Goal: Information Seeking & Learning: Learn about a topic

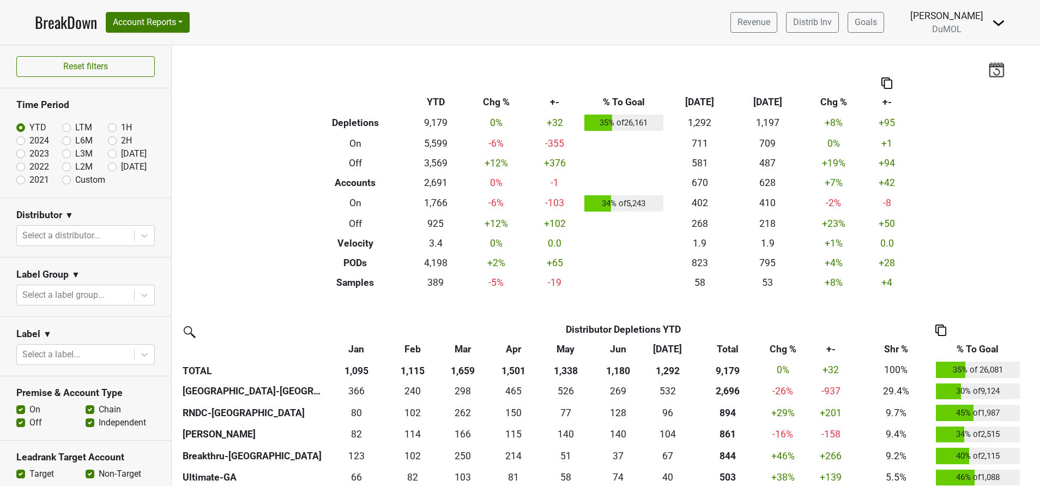
click at [121, 171] on label "[DATE]" at bounding box center [134, 166] width 26 height 13
click at [108, 171] on input "[DATE]" at bounding box center [130, 165] width 44 height 11
radio input "true"
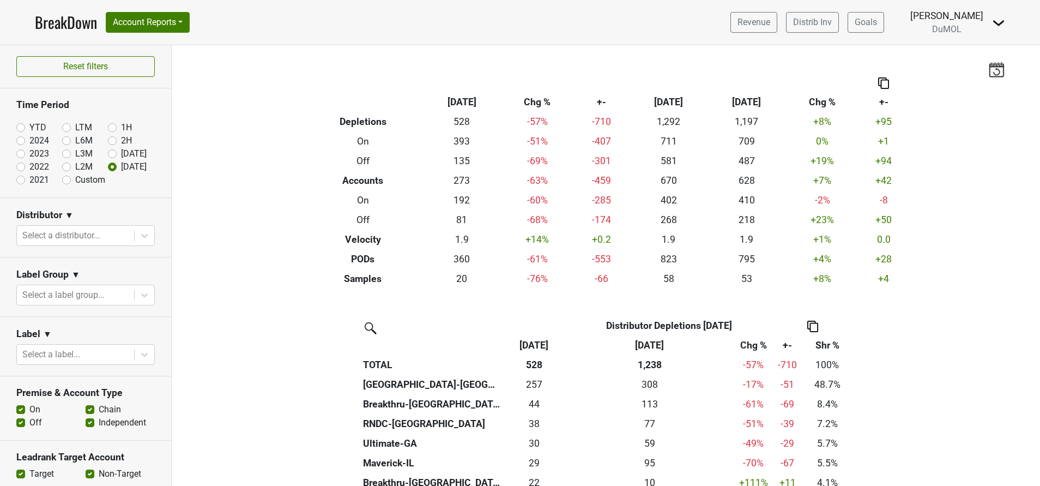
click at [121, 154] on label "Jul '25" at bounding box center [134, 153] width 26 height 13
click at [108, 154] on input "Jul '25" at bounding box center [130, 152] width 44 height 11
radio input "true"
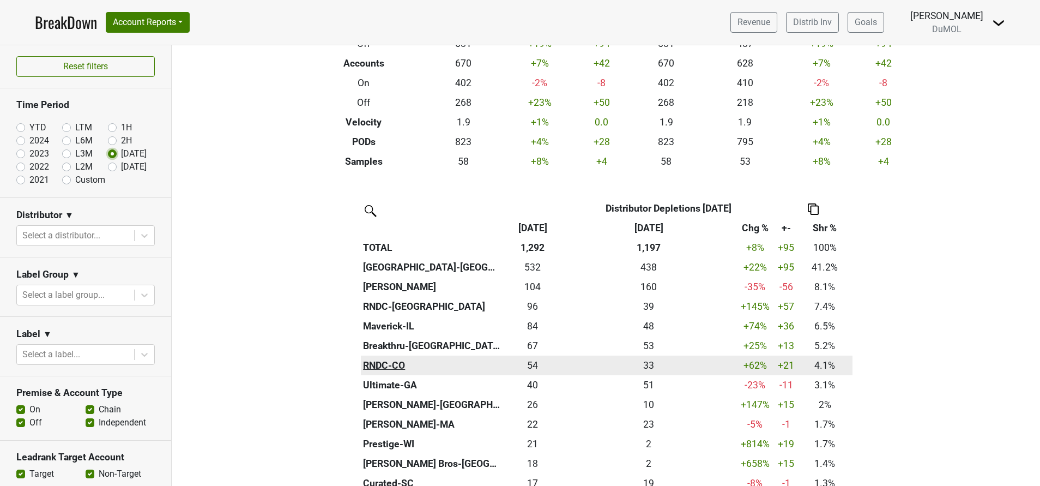
scroll to position [245, 0]
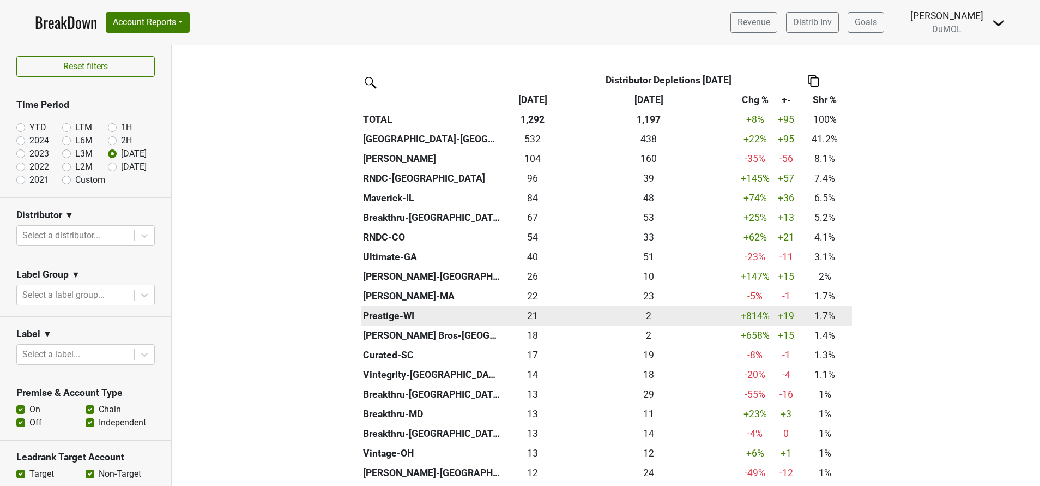
click at [526, 317] on div "21.334 21" at bounding box center [533, 316] width 54 height 14
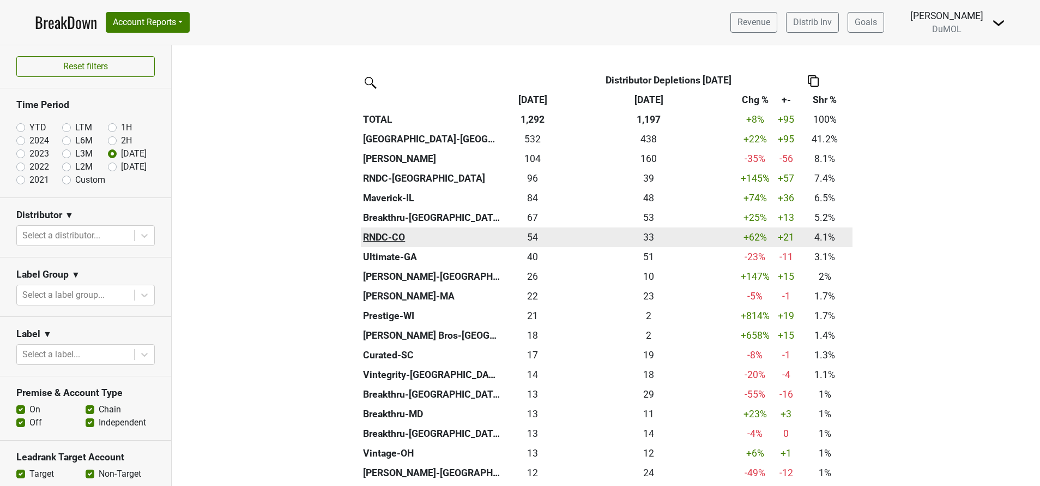
scroll to position [0, 0]
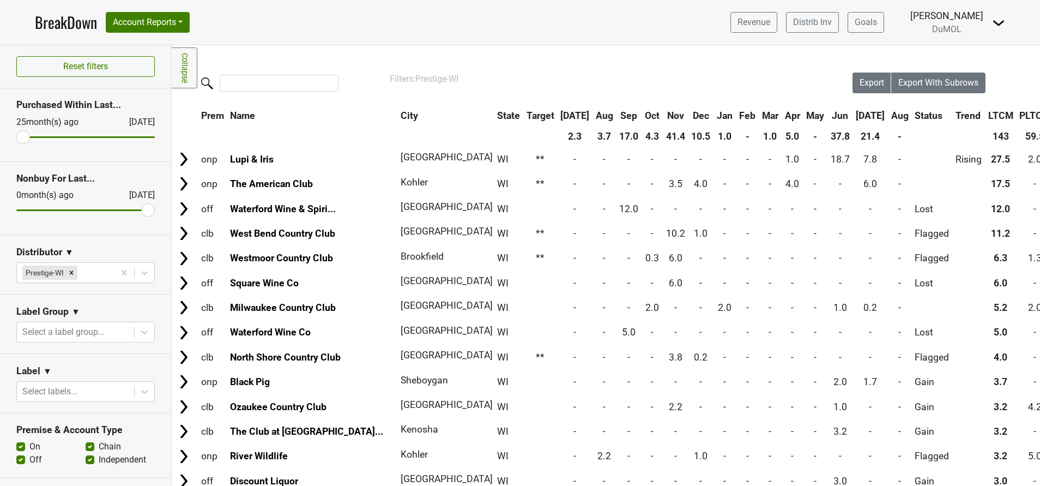
click at [854, 115] on th "[DATE]" at bounding box center [871, 116] width 34 height 20
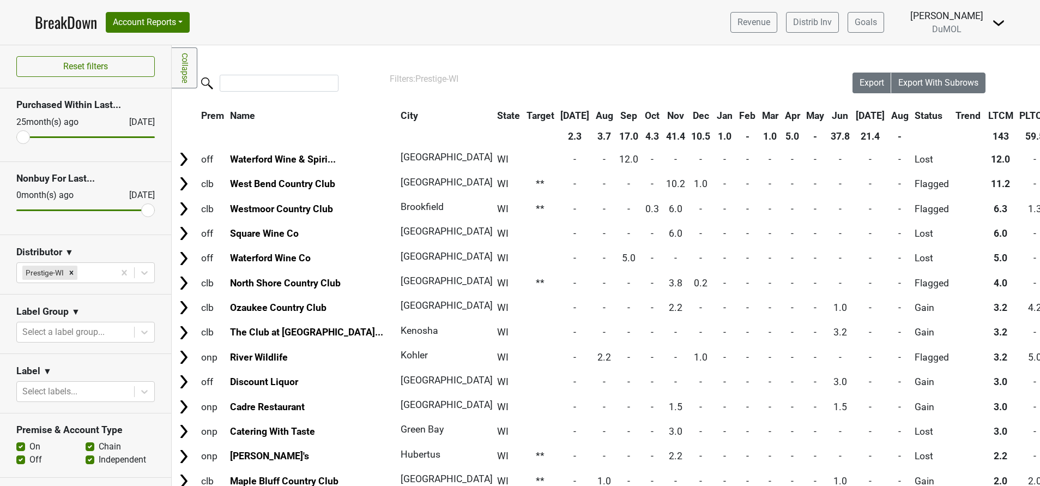
click at [854, 115] on th "[DATE]" at bounding box center [871, 116] width 34 height 20
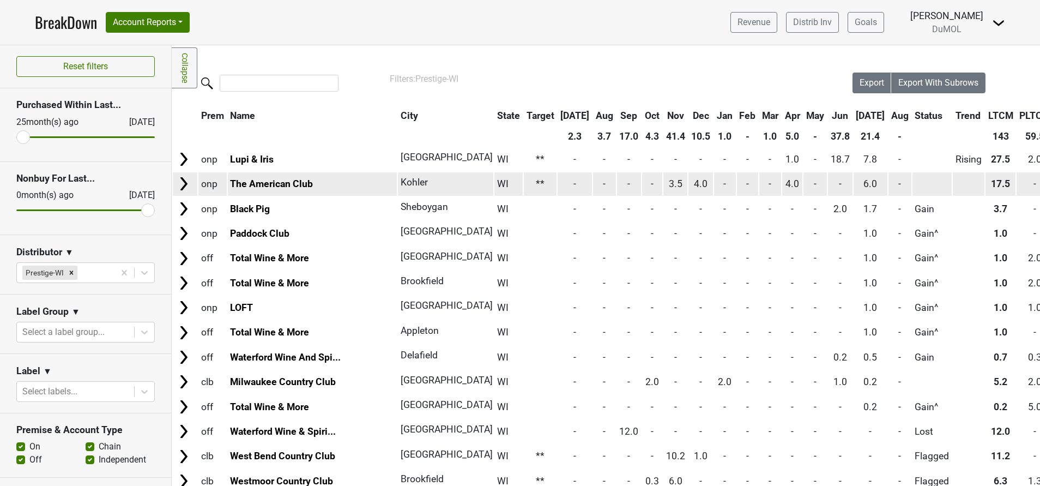
click at [183, 188] on img at bounding box center [184, 184] width 16 height 16
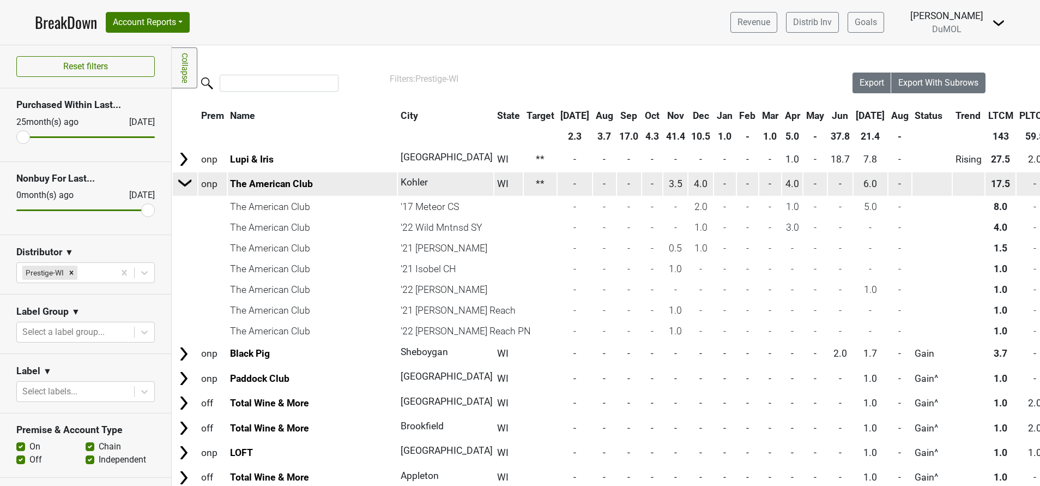
click at [186, 183] on img at bounding box center [185, 183] width 16 height 16
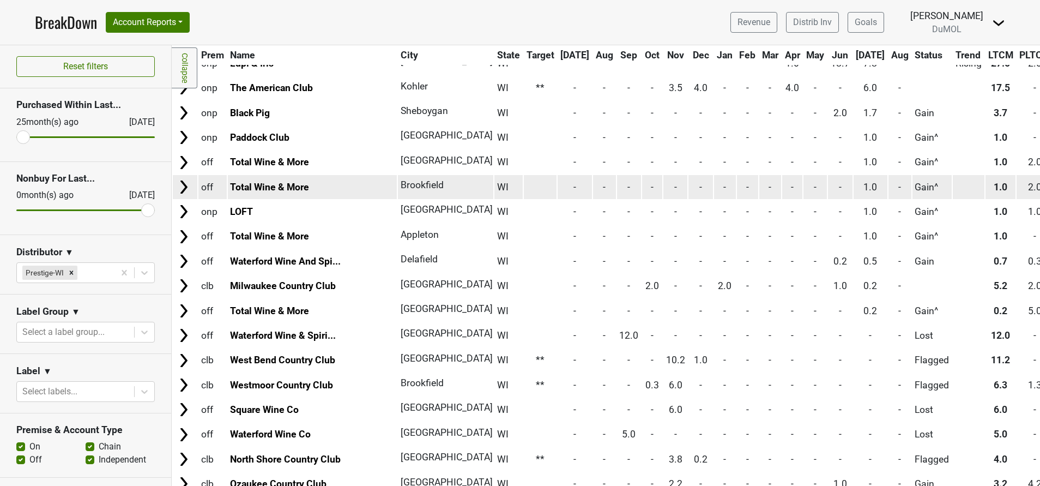
scroll to position [95, 0]
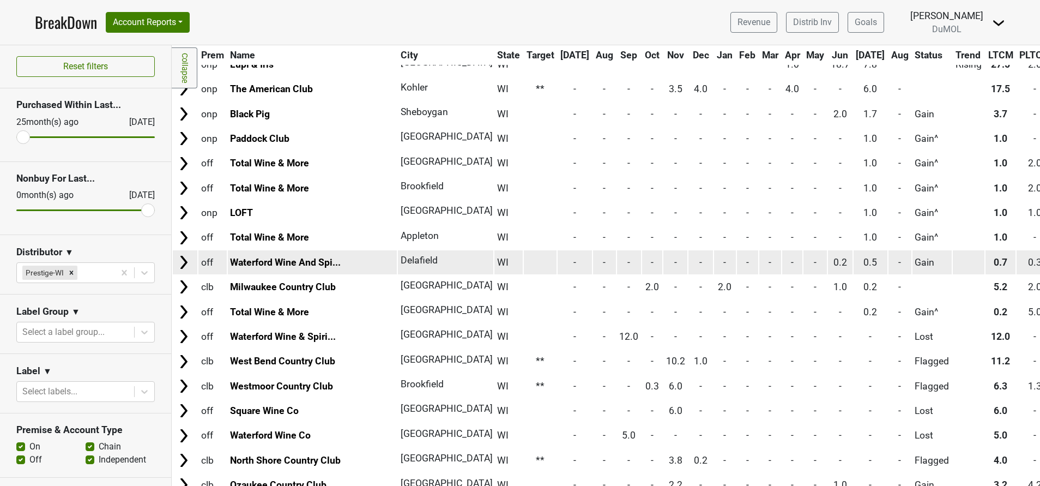
click at [184, 263] on img at bounding box center [184, 262] width 16 height 16
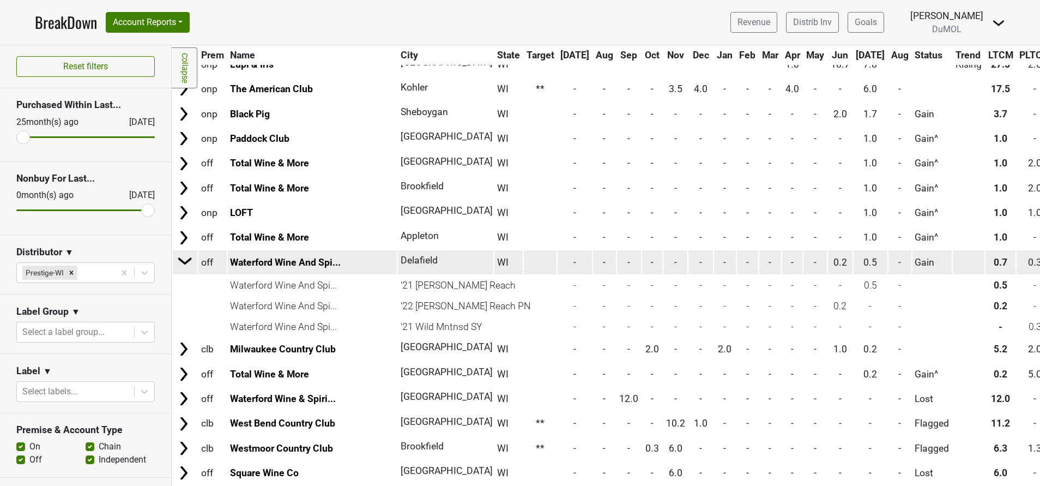
click at [184, 263] on img at bounding box center [185, 260] width 16 height 16
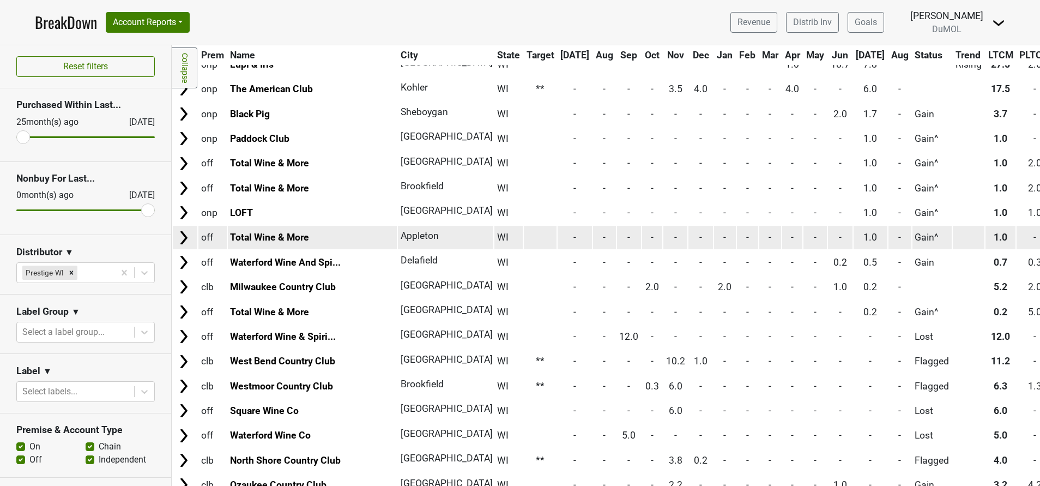
scroll to position [39, 0]
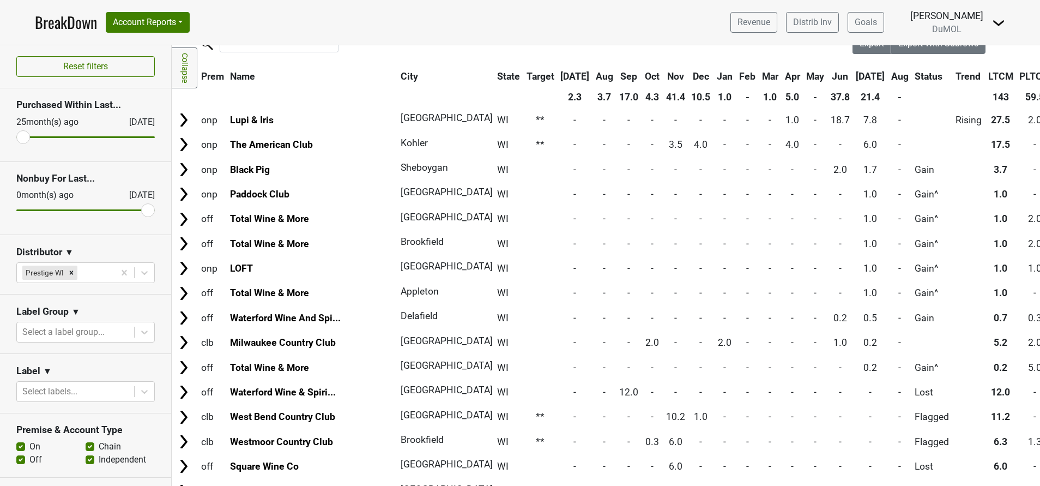
click at [889, 74] on th "Aug" at bounding box center [900, 77] width 23 height 20
click at [889, 79] on th "Aug" at bounding box center [900, 77] width 23 height 20
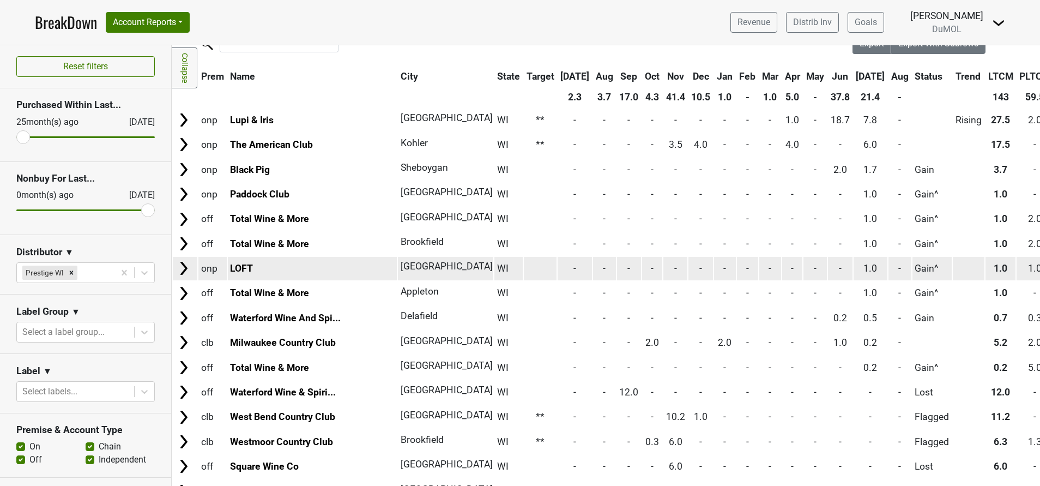
scroll to position [0, 0]
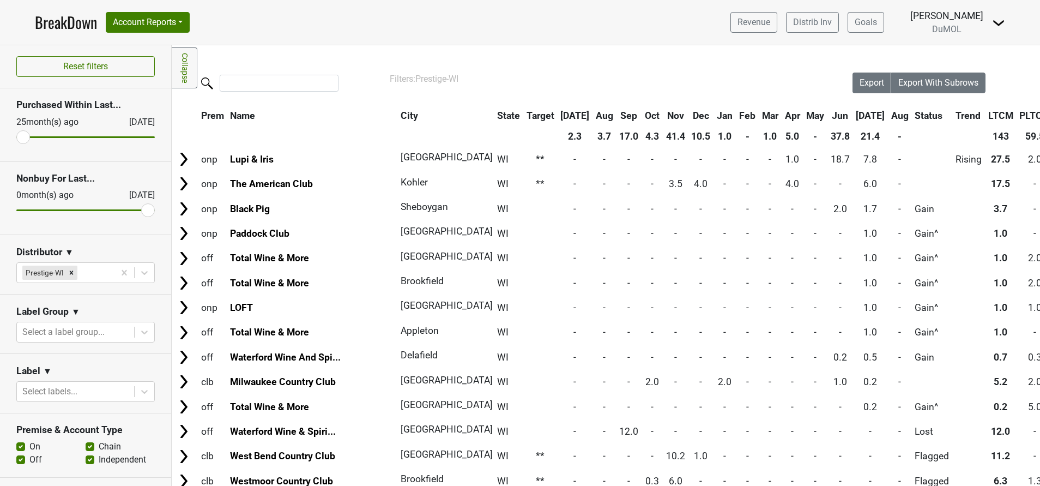
click at [828, 115] on th "Jun" at bounding box center [840, 116] width 25 height 20
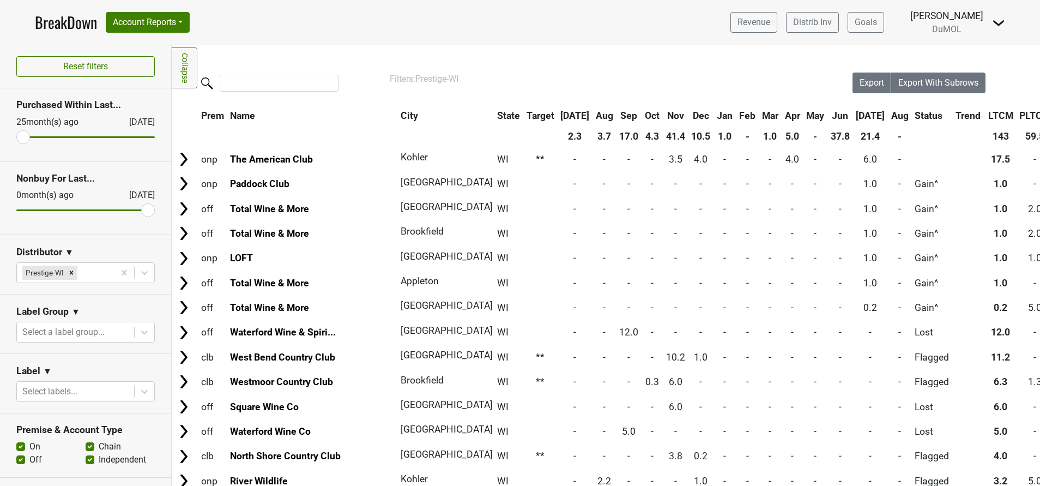
click at [828, 115] on th "Jun" at bounding box center [840, 116] width 25 height 20
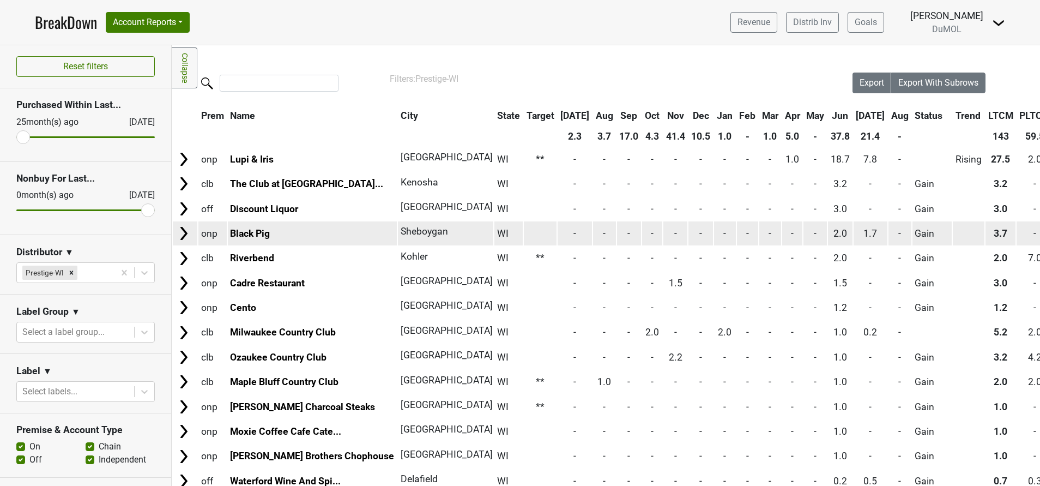
click at [183, 236] on img at bounding box center [184, 233] width 16 height 16
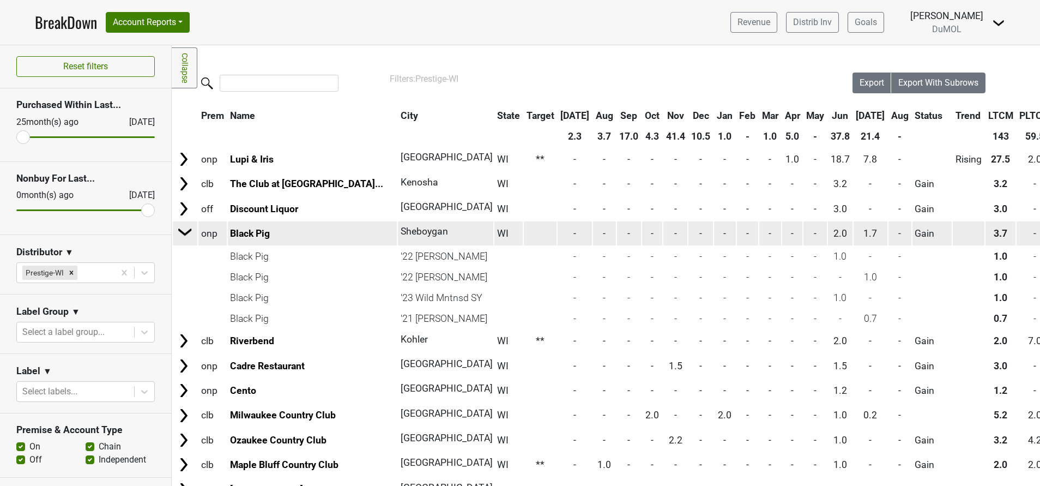
click at [182, 230] on img at bounding box center [185, 232] width 16 height 16
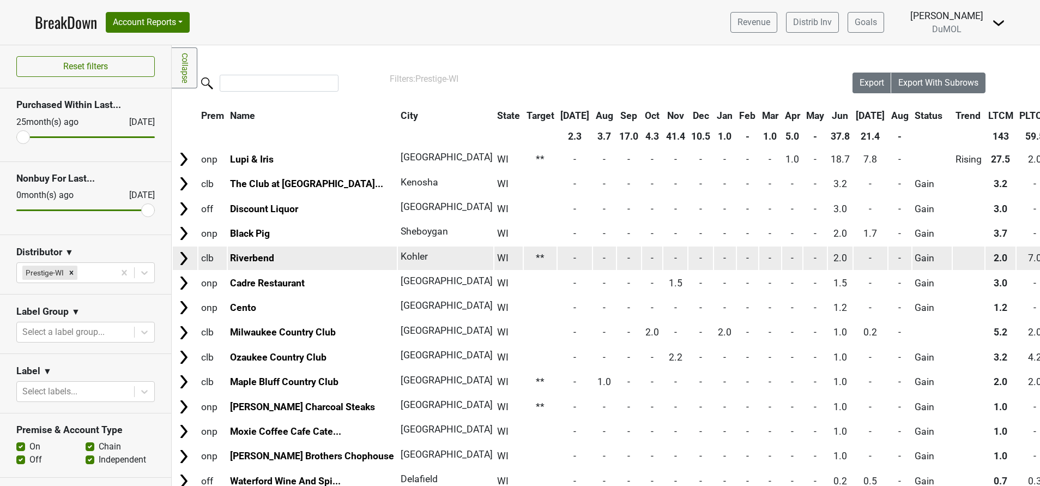
click at [183, 260] on img at bounding box center [184, 258] width 16 height 16
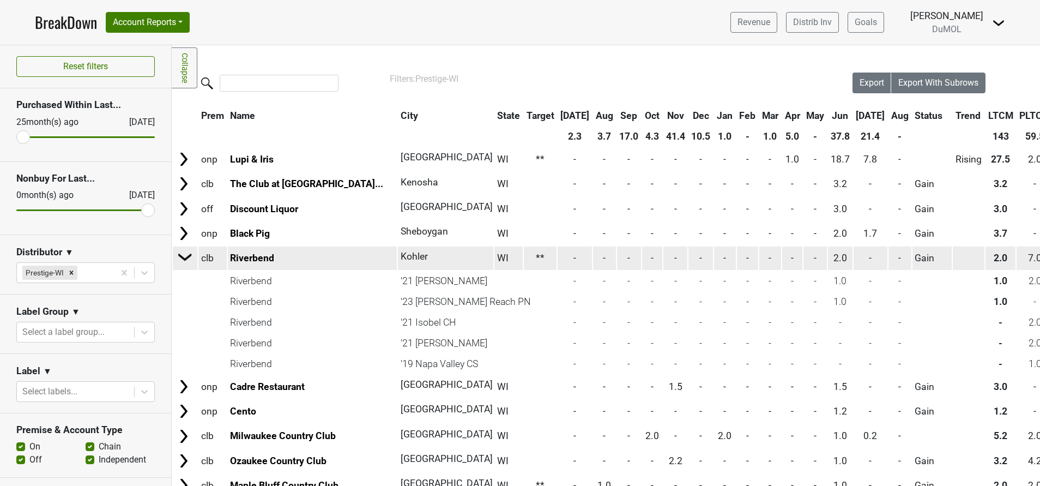
click at [183, 260] on img at bounding box center [185, 257] width 16 height 16
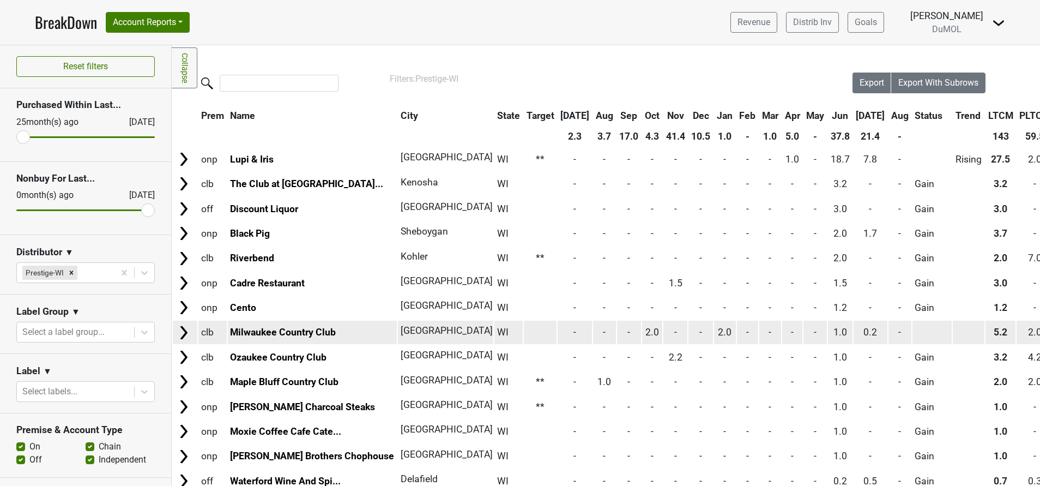
scroll to position [75, 0]
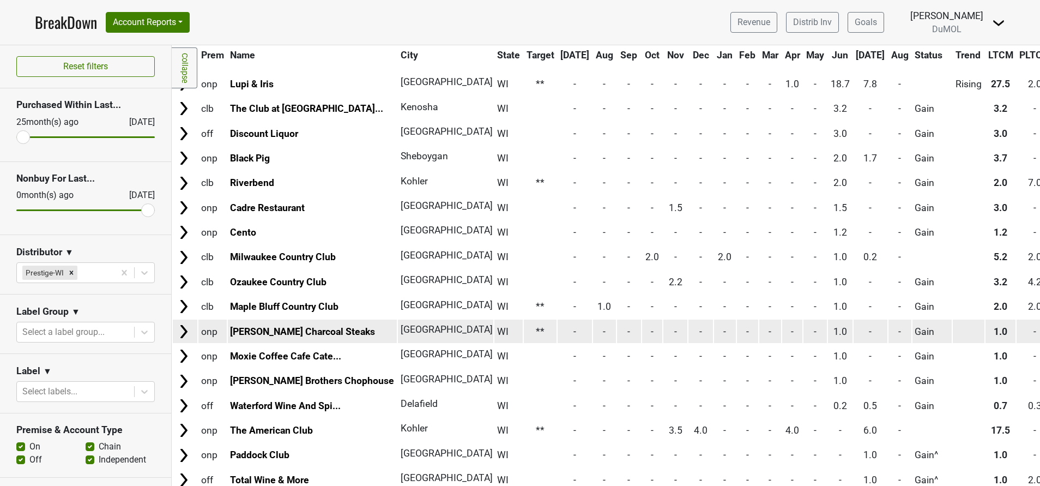
click at [182, 329] on img at bounding box center [184, 331] width 16 height 16
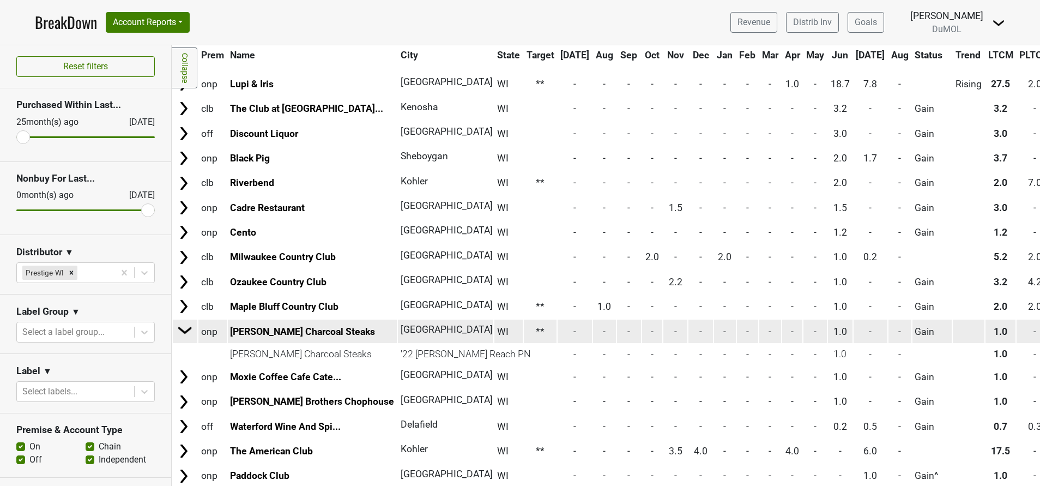
click at [182, 329] on img at bounding box center [185, 330] width 16 height 16
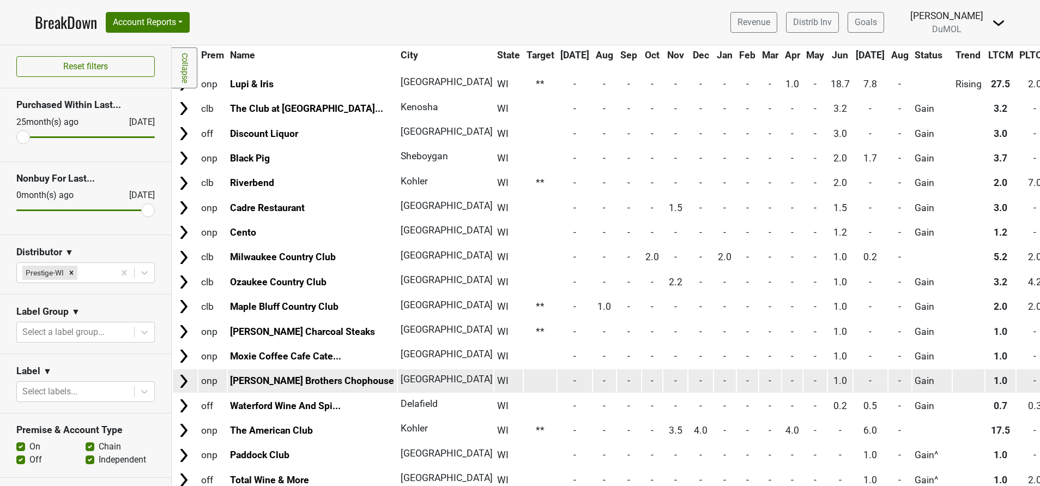
click at [183, 383] on img at bounding box center [184, 381] width 16 height 16
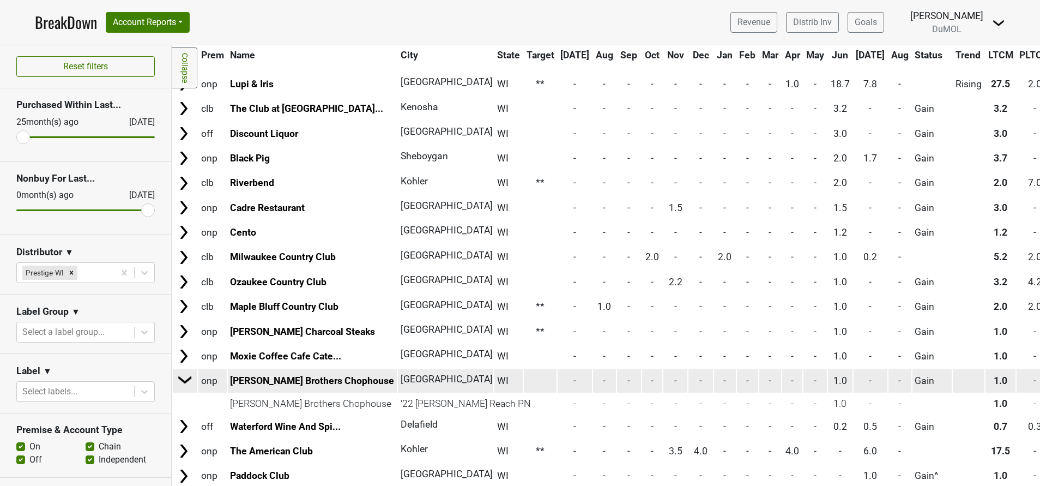
click at [183, 383] on img at bounding box center [185, 379] width 16 height 16
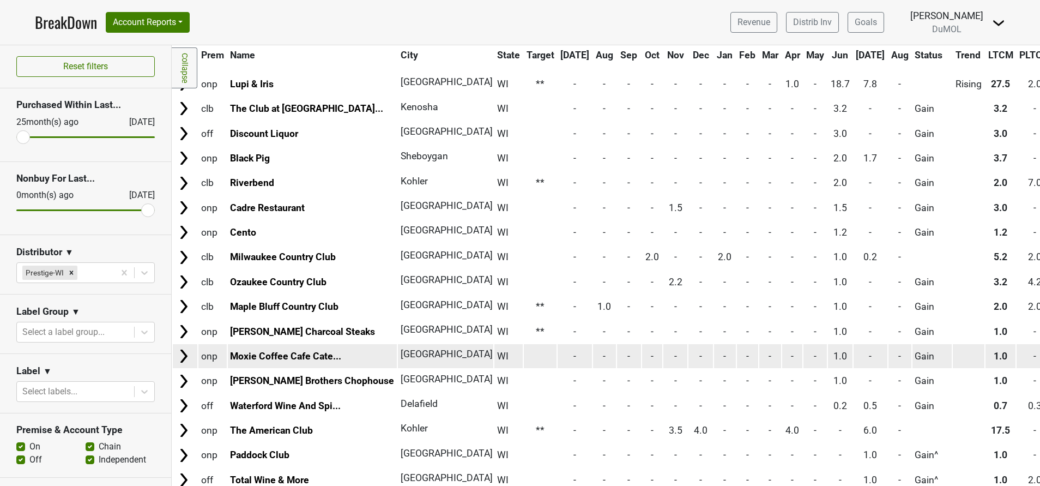
click at [185, 356] on img at bounding box center [184, 356] width 16 height 16
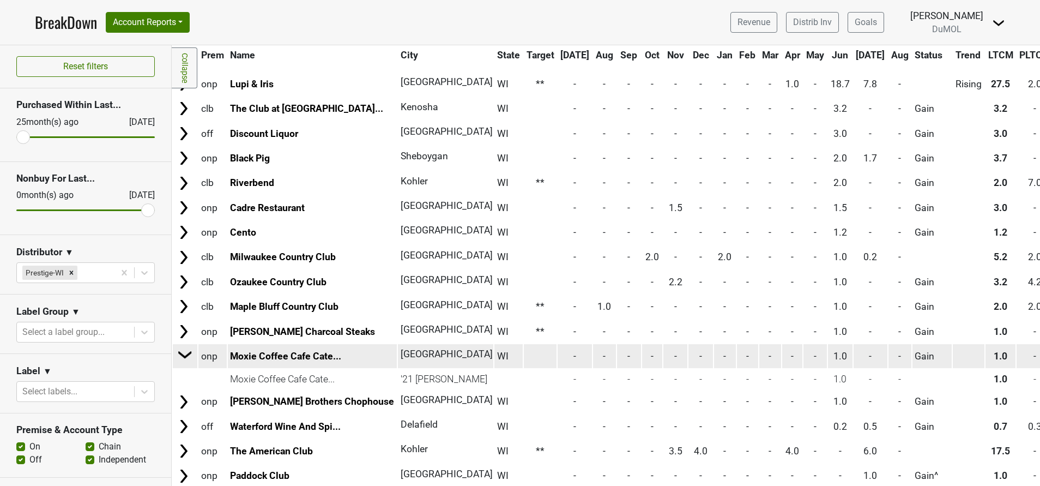
click at [185, 356] on img at bounding box center [185, 354] width 16 height 16
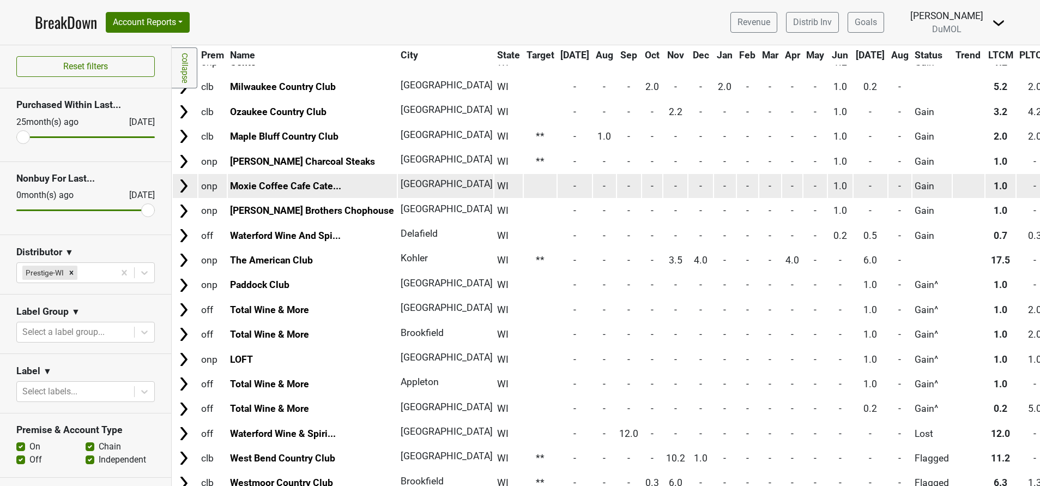
scroll to position [281, 0]
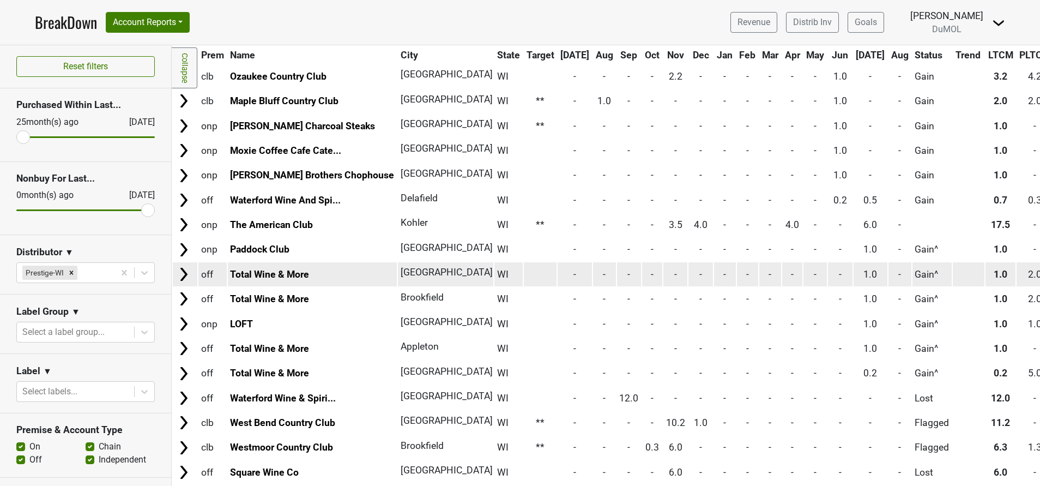
click at [179, 269] on img at bounding box center [184, 274] width 16 height 16
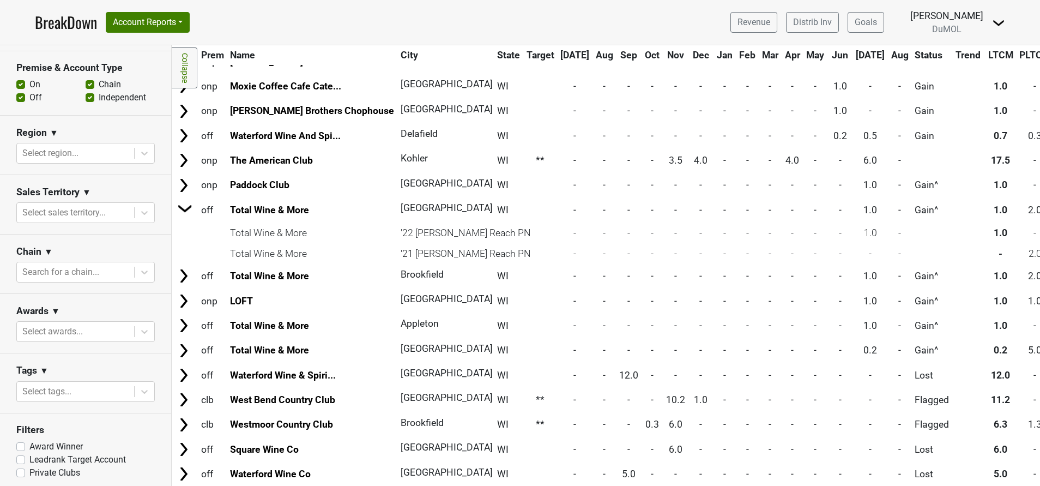
scroll to position [346, 0]
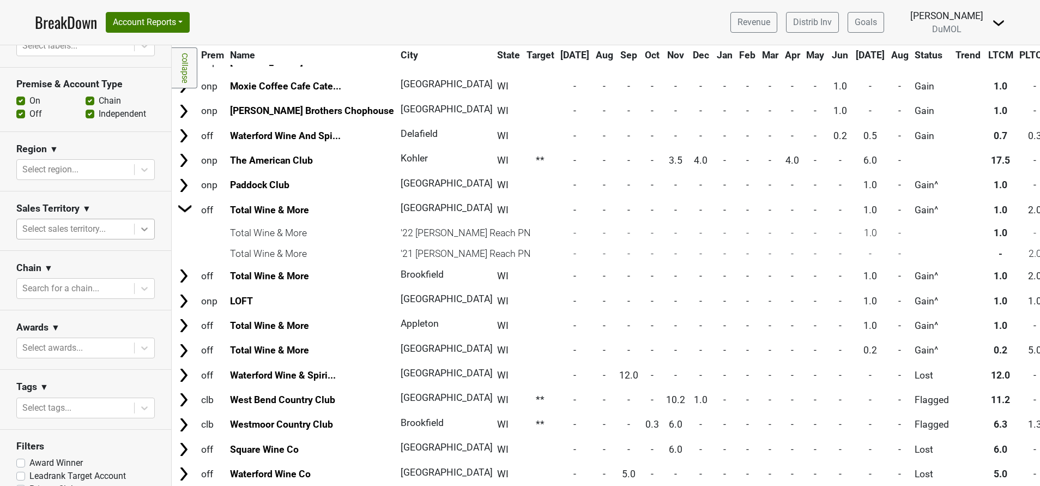
click at [139, 227] on icon at bounding box center [144, 229] width 11 height 11
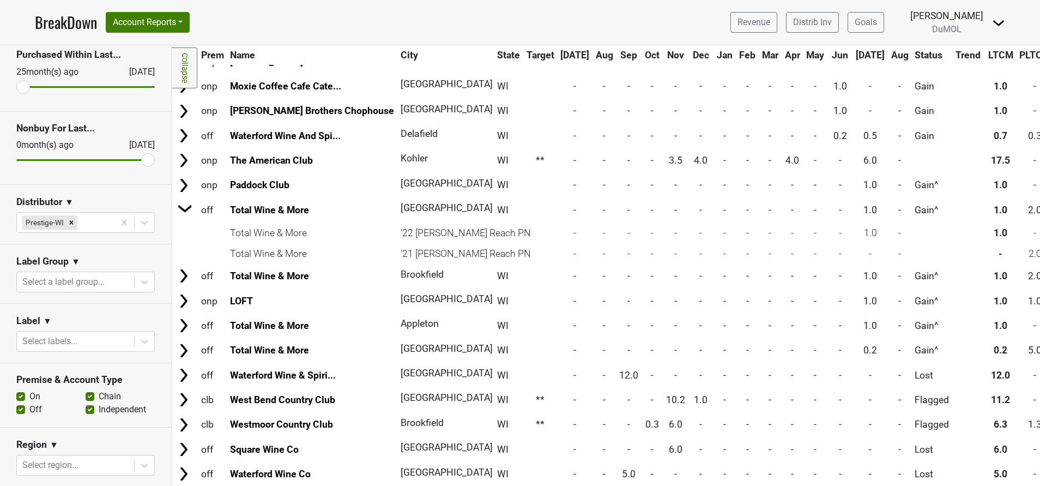
scroll to position [50, 0]
click at [135, 289] on div at bounding box center [145, 283] width 20 height 20
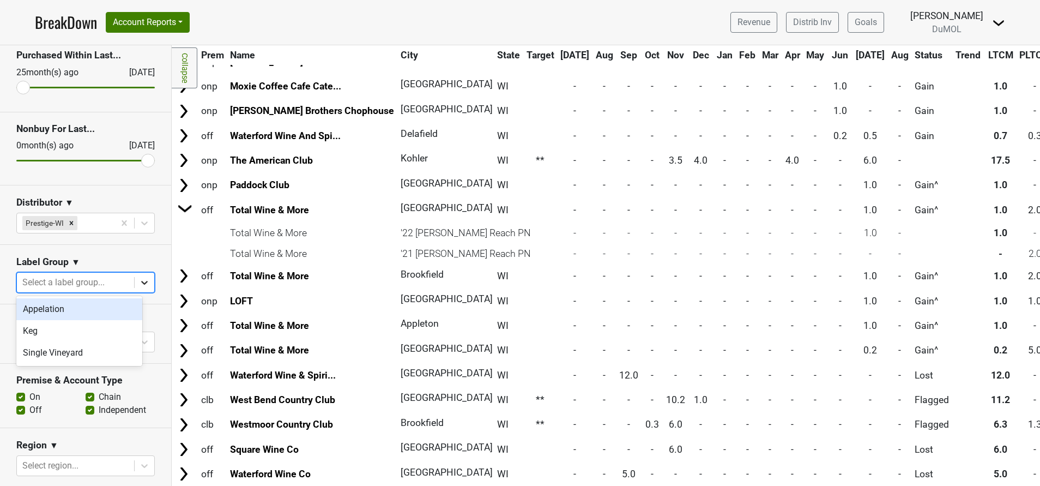
click at [135, 289] on div at bounding box center [145, 283] width 20 height 20
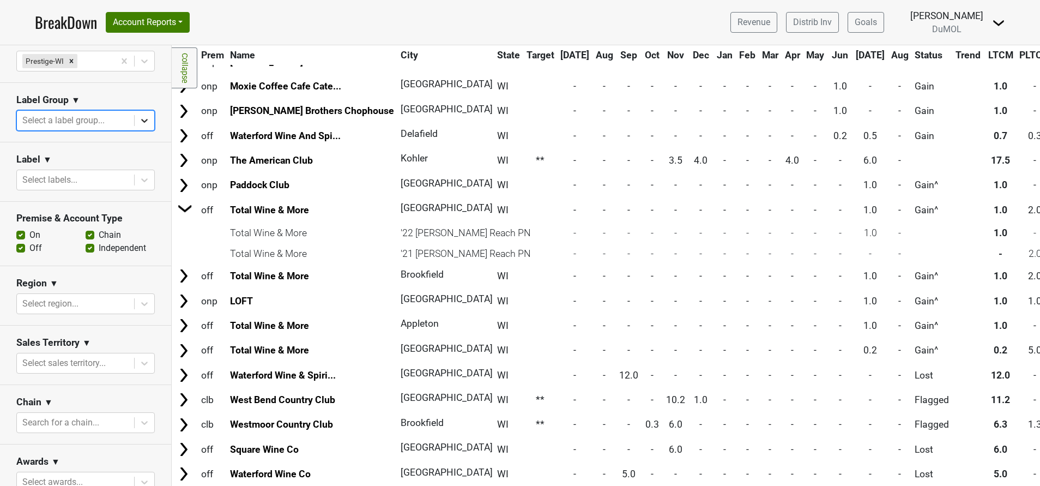
scroll to position [212, 0]
drag, startPoint x: 128, startPoint y: 289, endPoint x: 97, endPoint y: 421, distance: 135.6
click at [97, 421] on div at bounding box center [75, 421] width 106 height 15
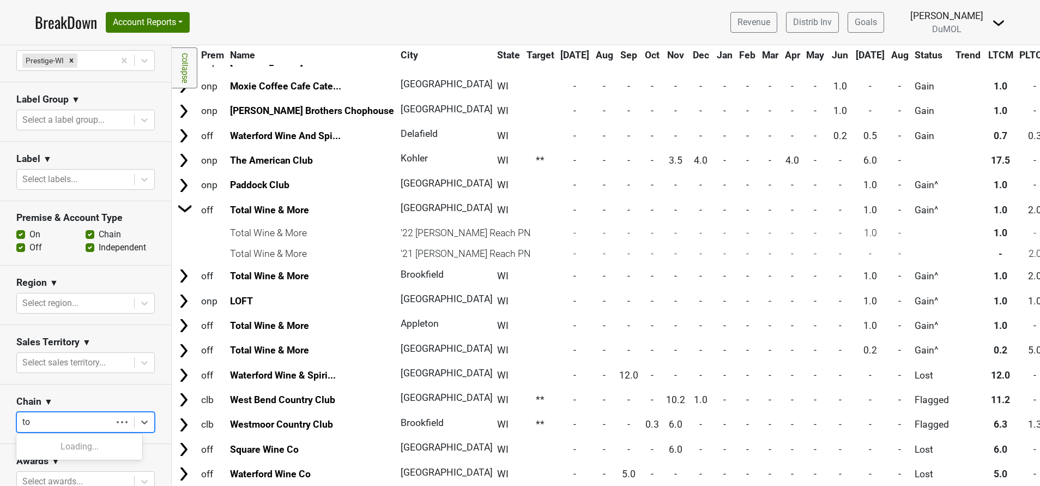
type input "tot"
click at [80, 446] on div "Total Wine & More" at bounding box center [79, 447] width 126 height 22
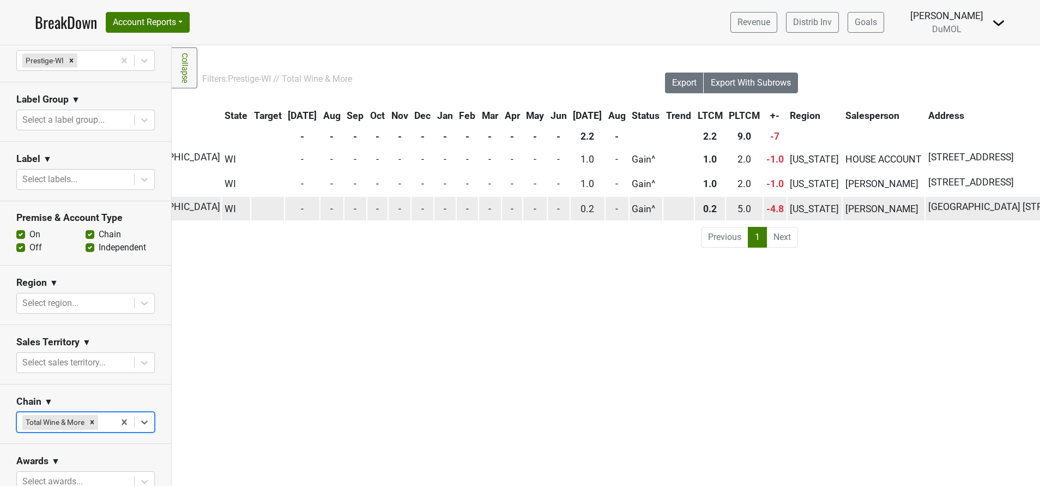
scroll to position [0, 0]
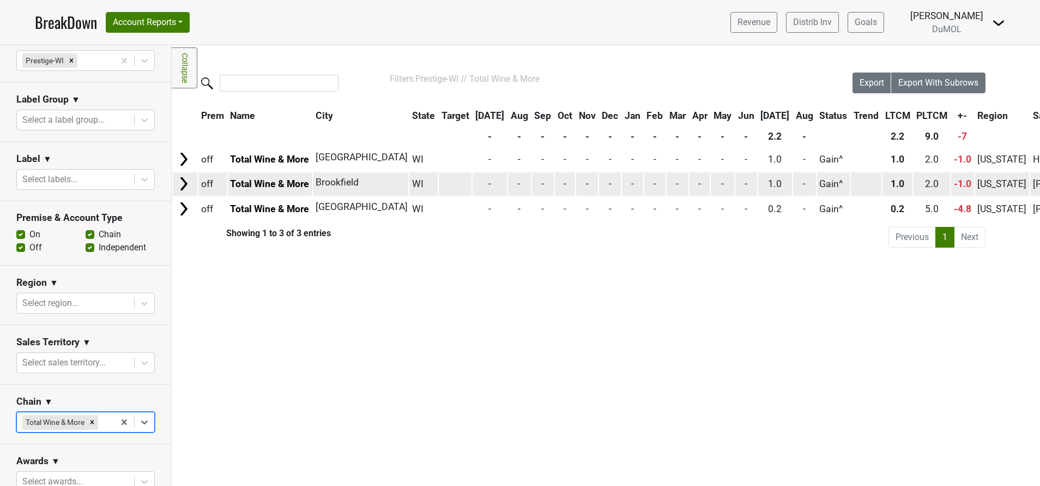
click at [185, 182] on img at bounding box center [184, 184] width 16 height 16
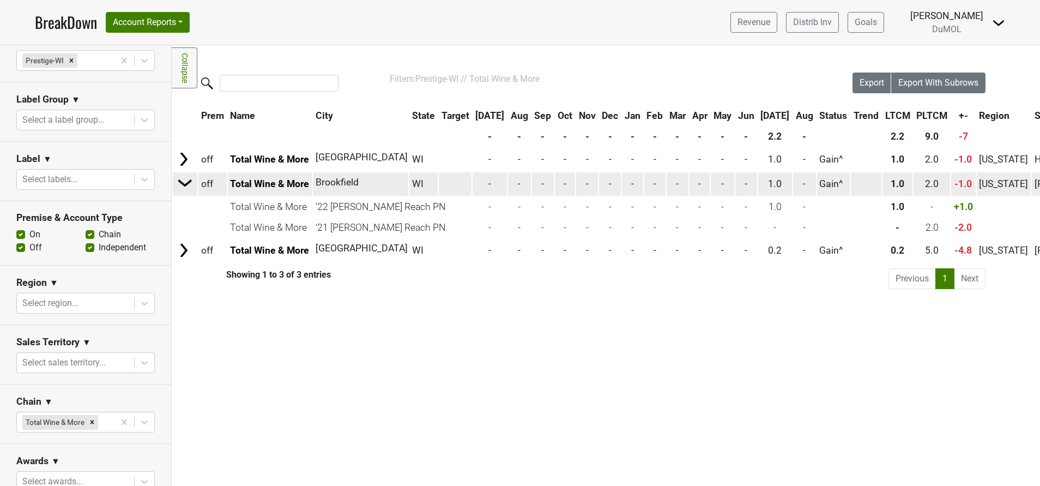
click at [183, 186] on img at bounding box center [185, 183] width 16 height 16
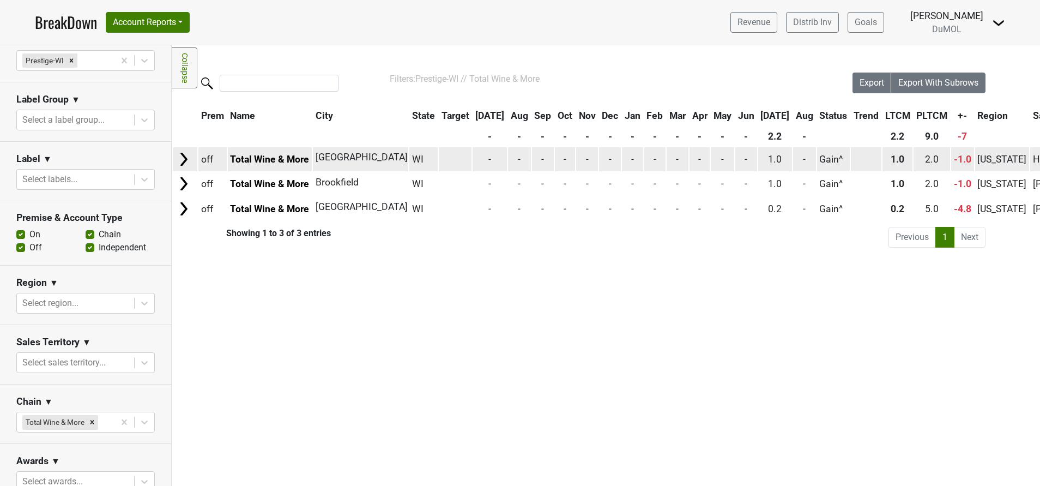
click at [186, 159] on img at bounding box center [184, 159] width 16 height 16
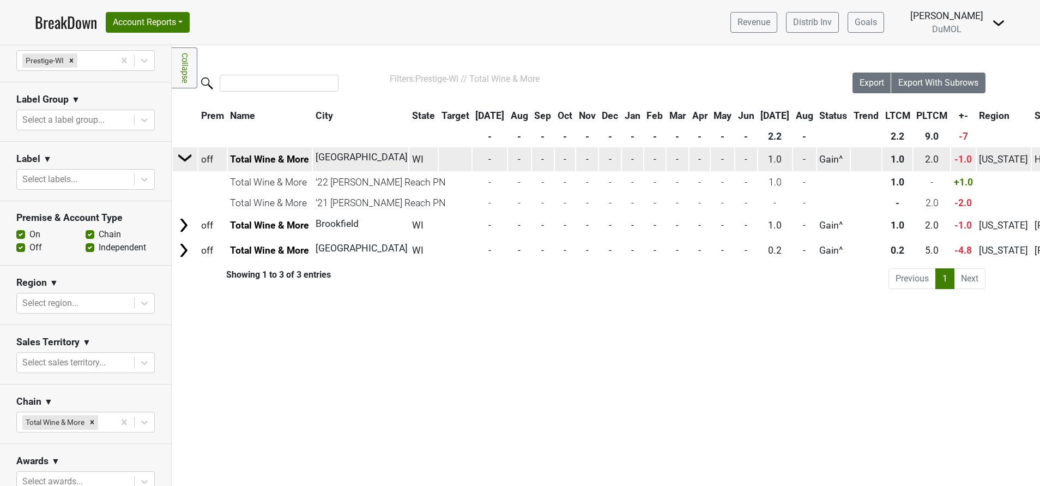
click at [186, 159] on img at bounding box center [185, 157] width 16 height 16
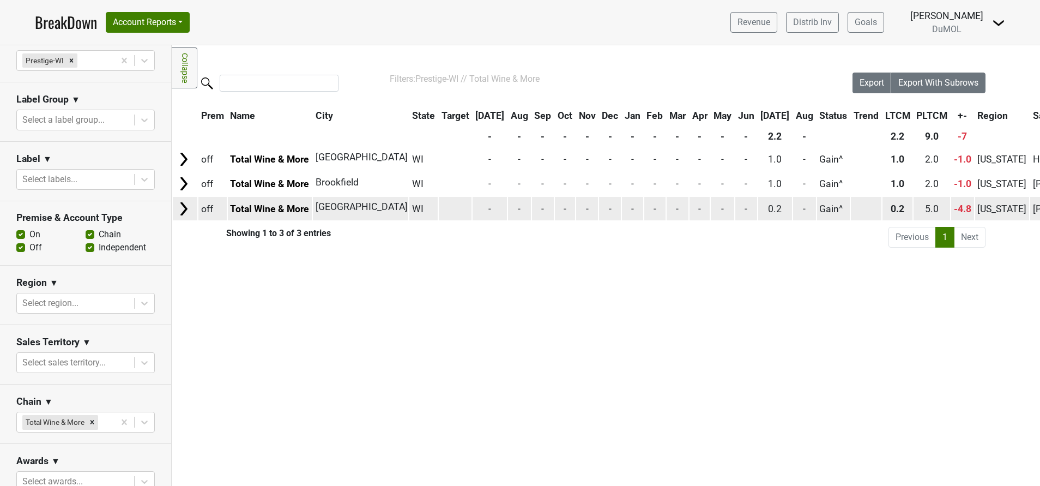
click at [178, 210] on img at bounding box center [184, 209] width 16 height 16
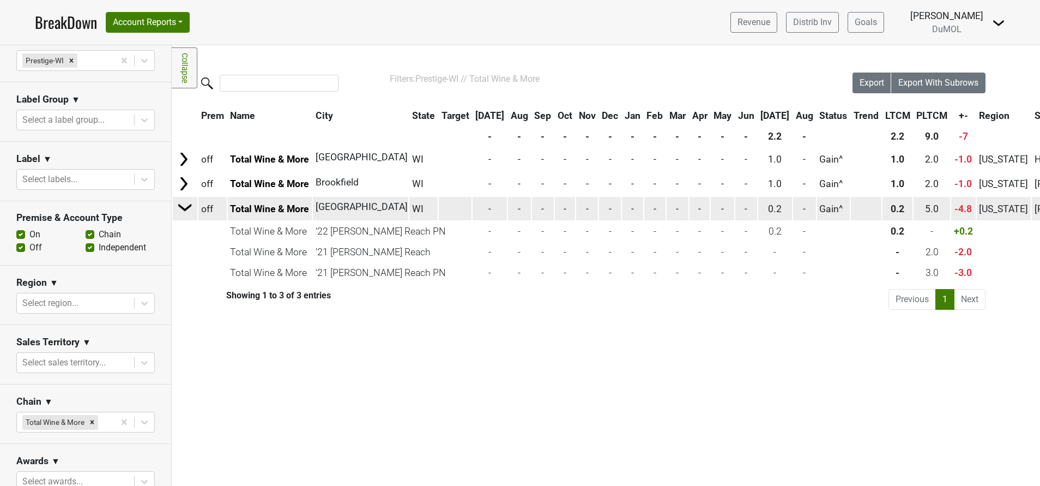
click at [183, 209] on img at bounding box center [185, 207] width 16 height 16
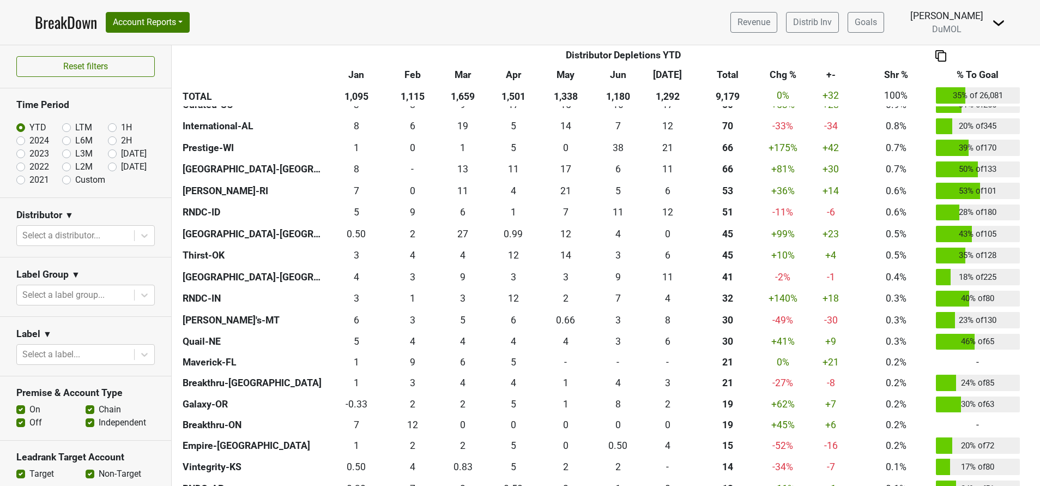
scroll to position [785, 0]
